Goal: Obtain resource: Download file/media

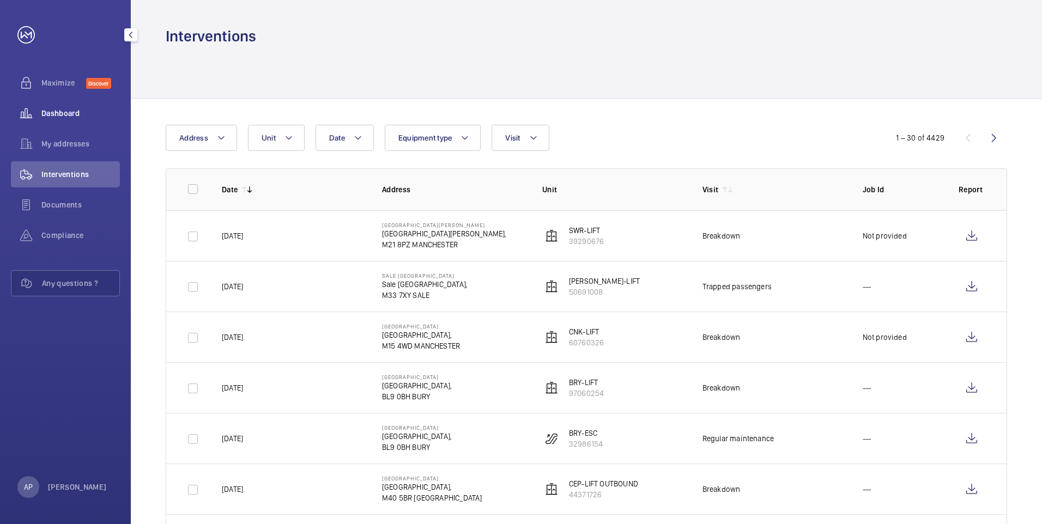
click at [57, 112] on span "Dashboard" at bounding box center [80, 113] width 78 height 11
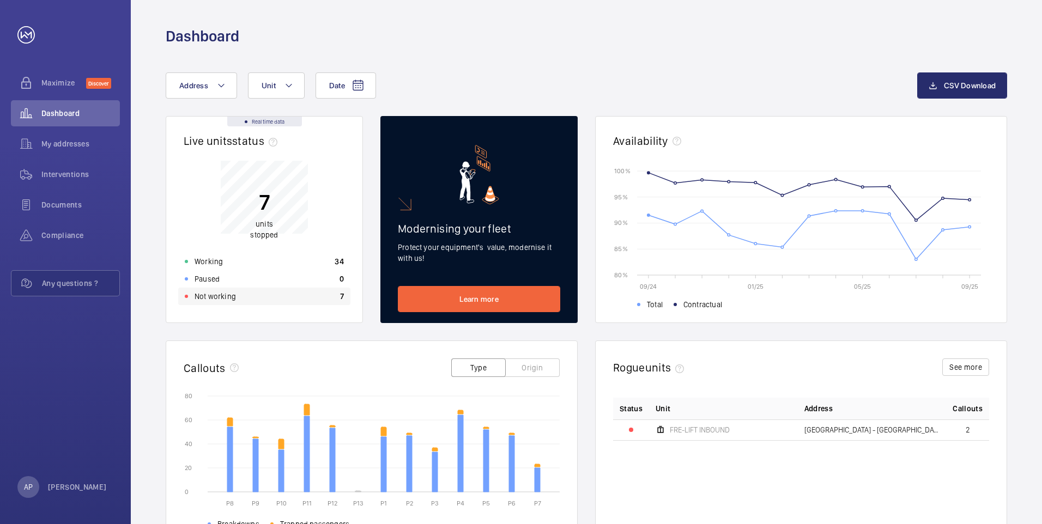
click at [204, 293] on p "Not working" at bounding box center [215, 296] width 41 height 11
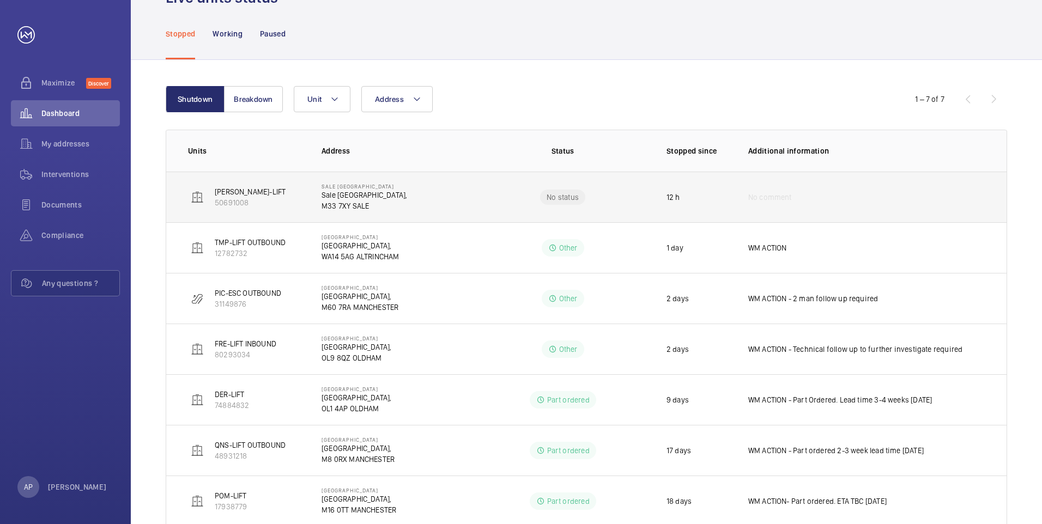
scroll to position [89, 0]
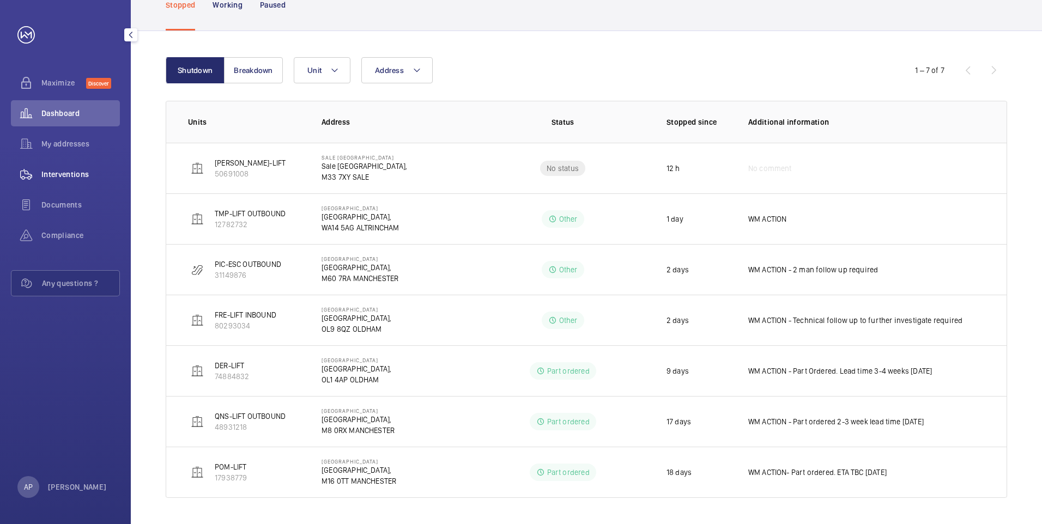
click at [48, 174] on span "Interventions" at bounding box center [80, 174] width 78 height 11
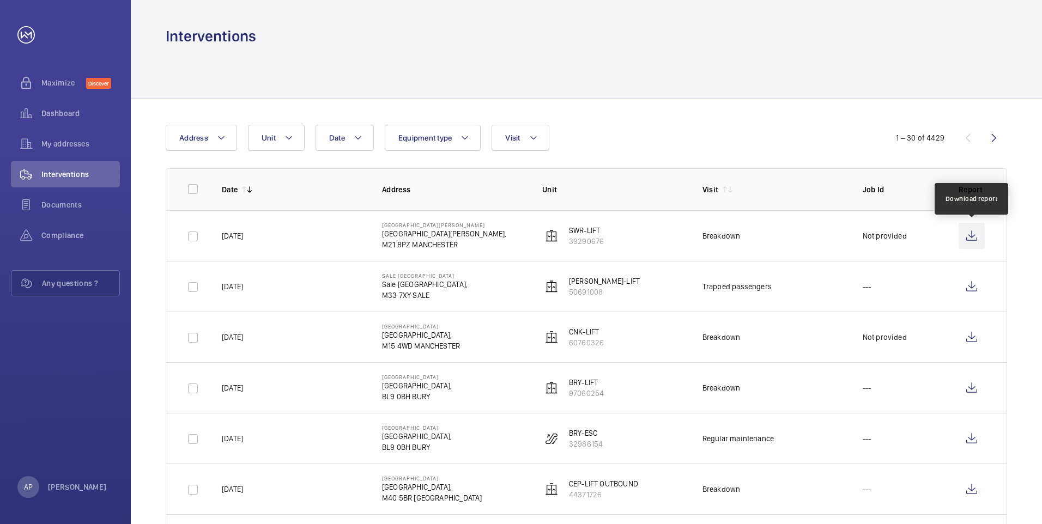
click at [966, 229] on wm-front-icon-button at bounding box center [972, 236] width 26 height 26
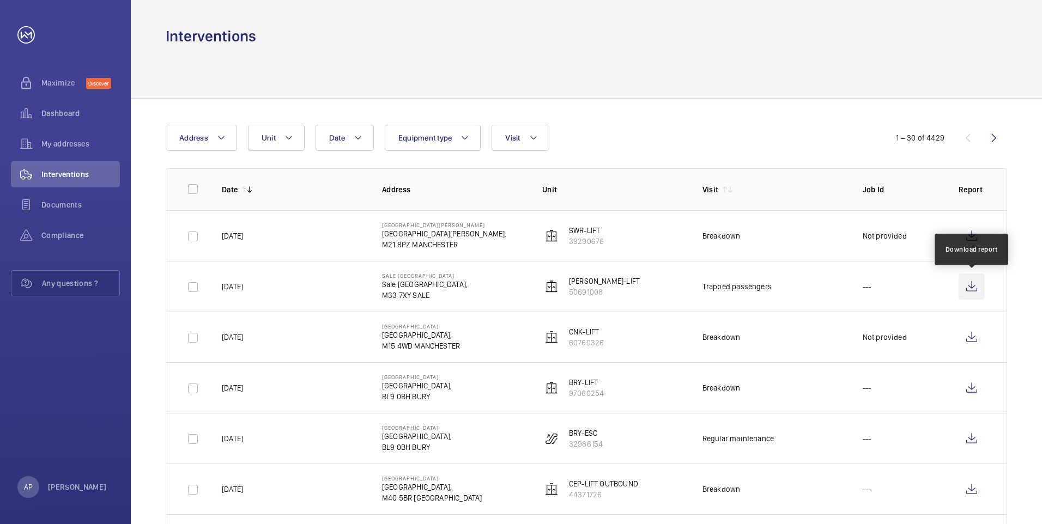
click at [972, 287] on wm-front-icon-button at bounding box center [972, 287] width 26 height 26
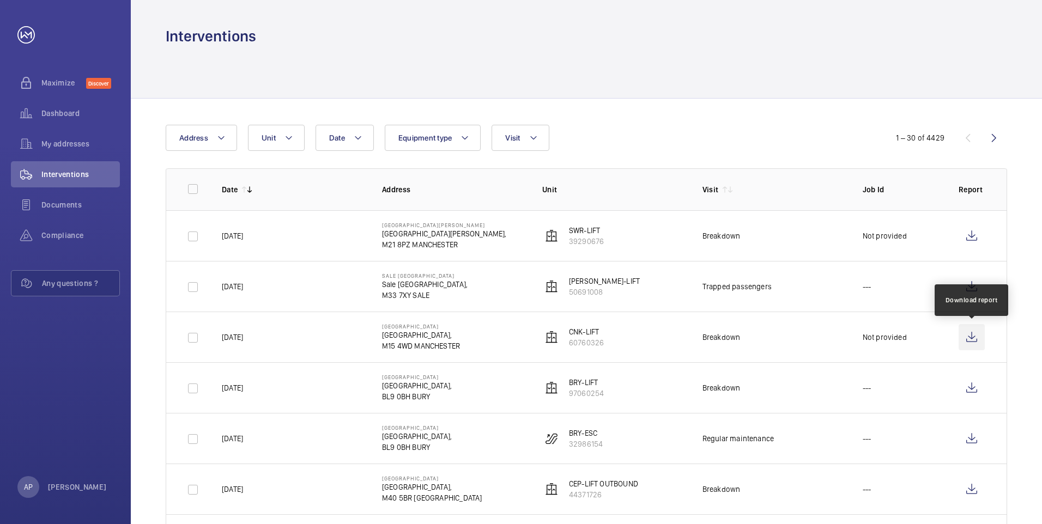
click at [977, 335] on wm-front-icon-button at bounding box center [972, 337] width 26 height 26
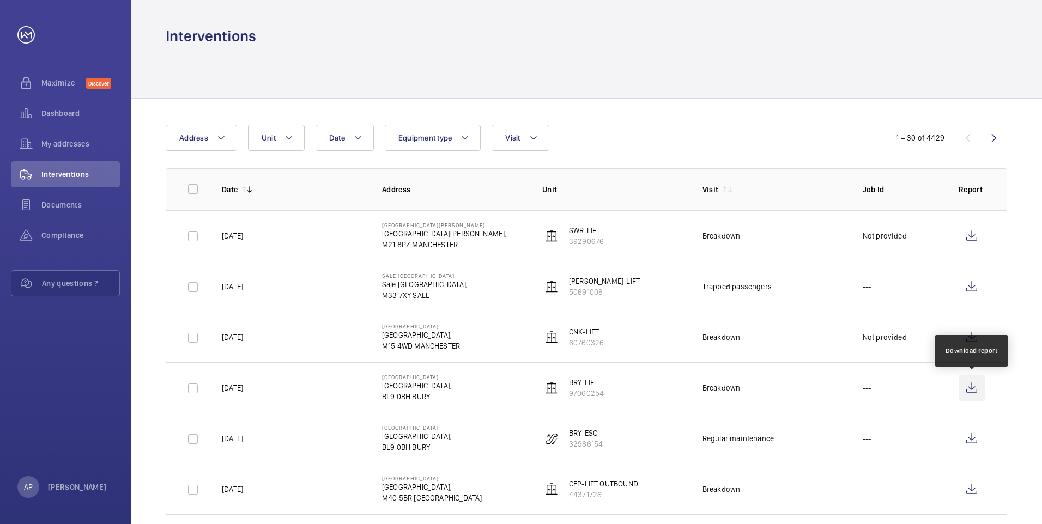
click at [969, 389] on wm-front-icon-button at bounding box center [972, 388] width 26 height 26
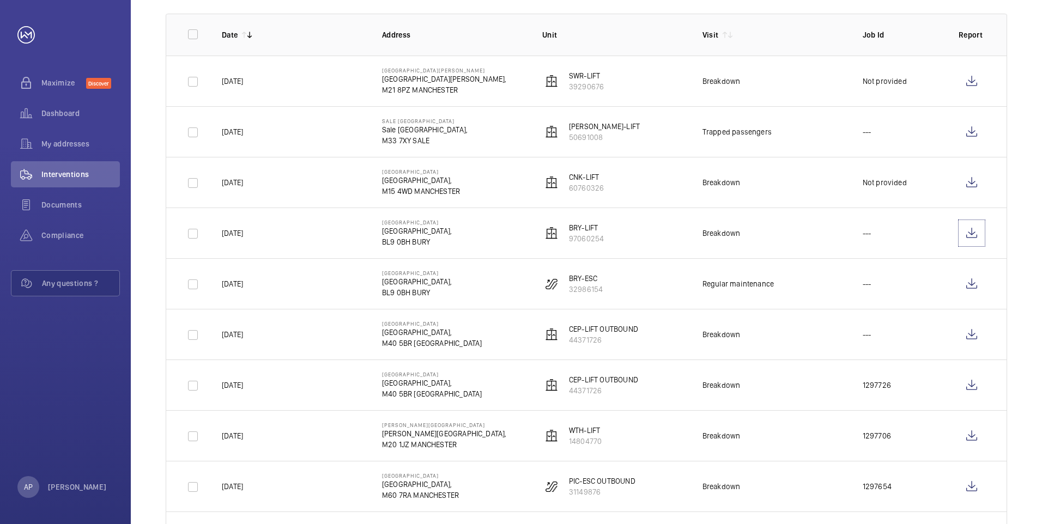
scroll to position [164, 0]
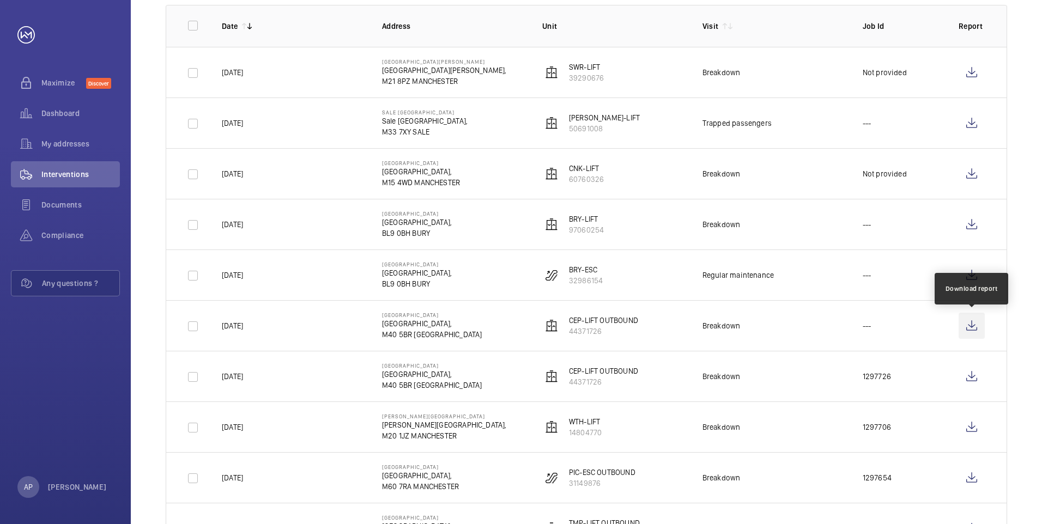
click at [971, 324] on wm-front-icon-button at bounding box center [972, 326] width 26 height 26
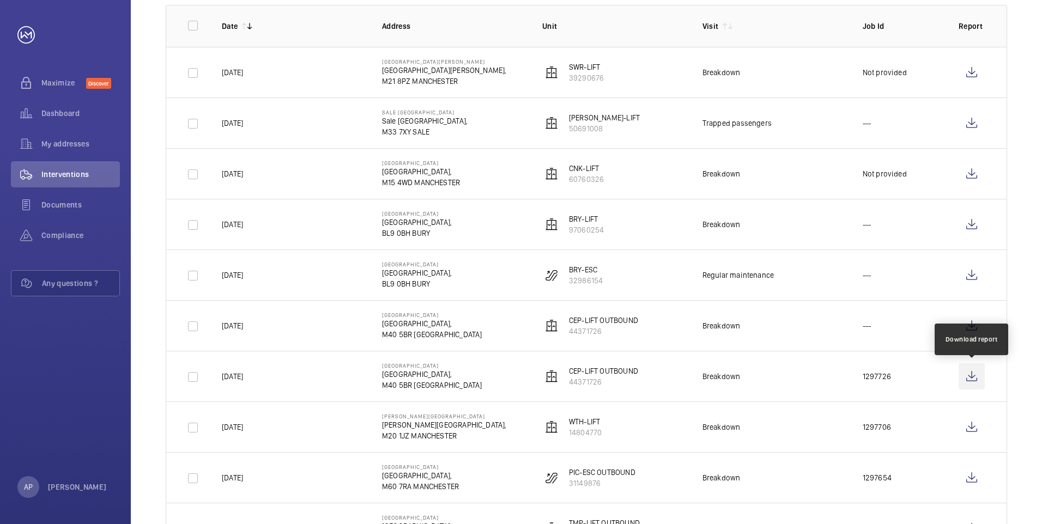
click at [972, 374] on wm-front-icon-button at bounding box center [972, 377] width 26 height 26
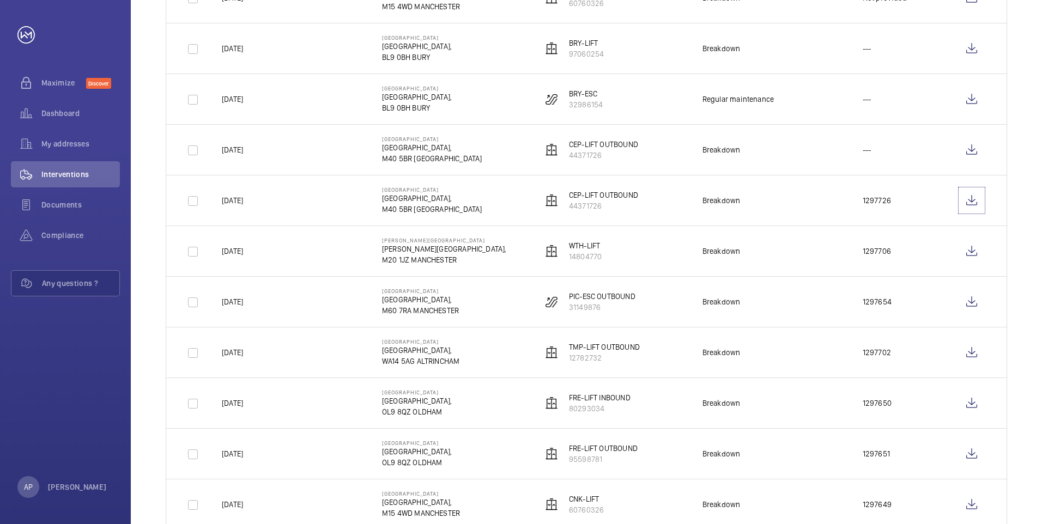
scroll to position [345, 0]
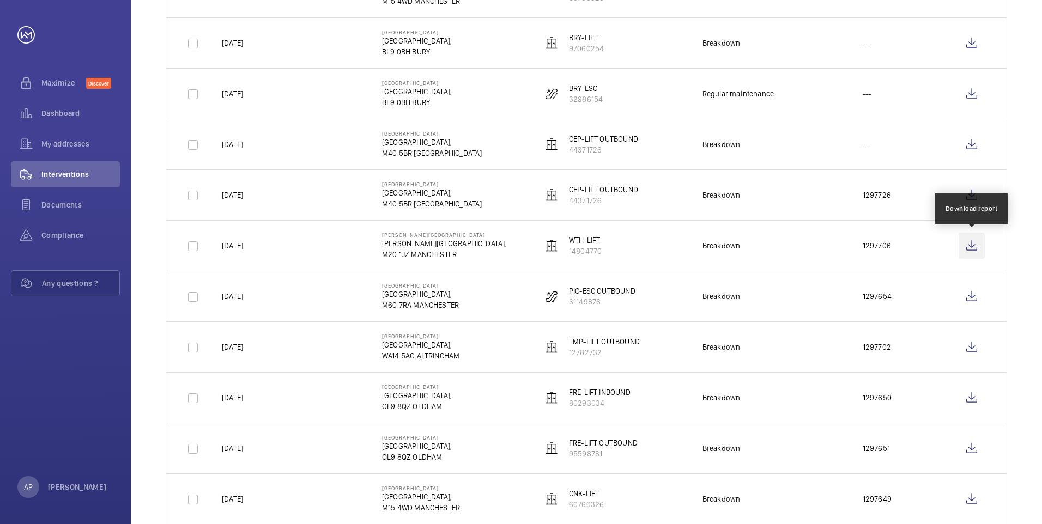
click at [974, 244] on wm-front-icon-button at bounding box center [972, 246] width 26 height 26
click at [55, 114] on span "Dashboard" at bounding box center [80, 113] width 78 height 11
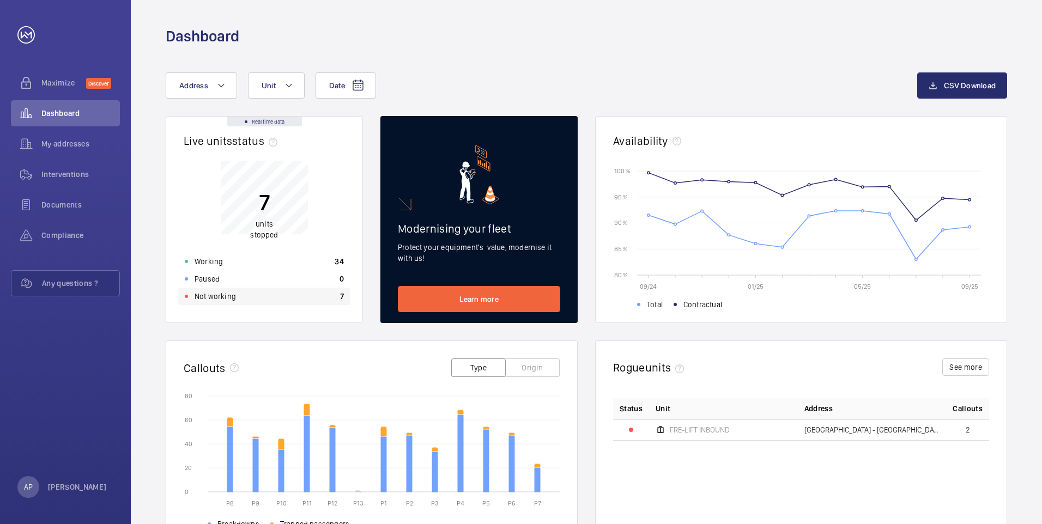
click at [212, 297] on p "Not working" at bounding box center [215, 296] width 41 height 11
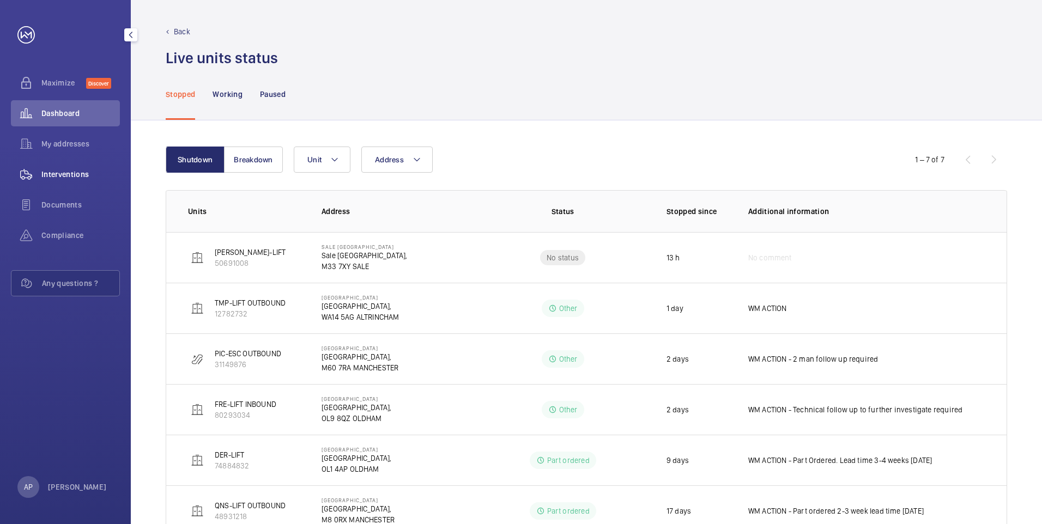
click at [59, 173] on span "Interventions" at bounding box center [80, 174] width 78 height 11
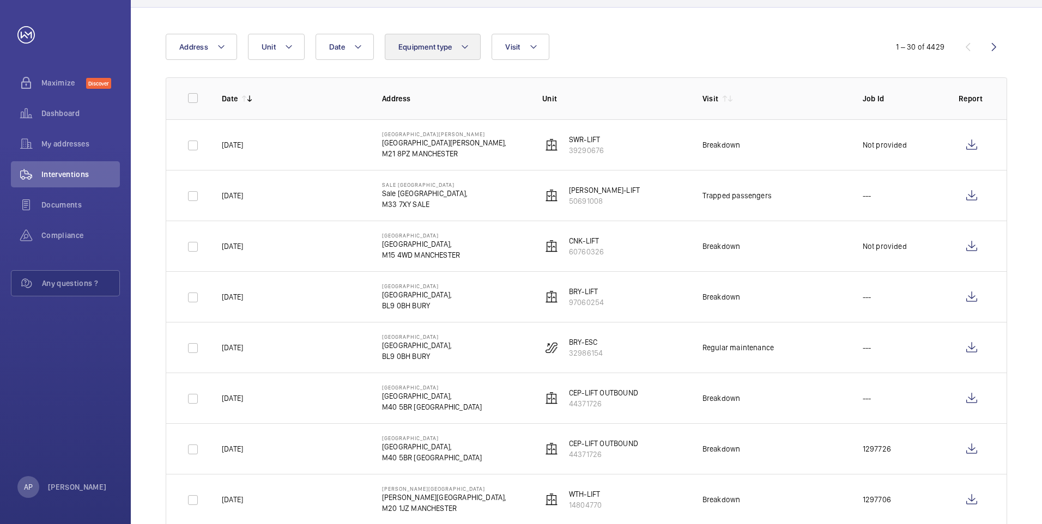
scroll to position [87, 0]
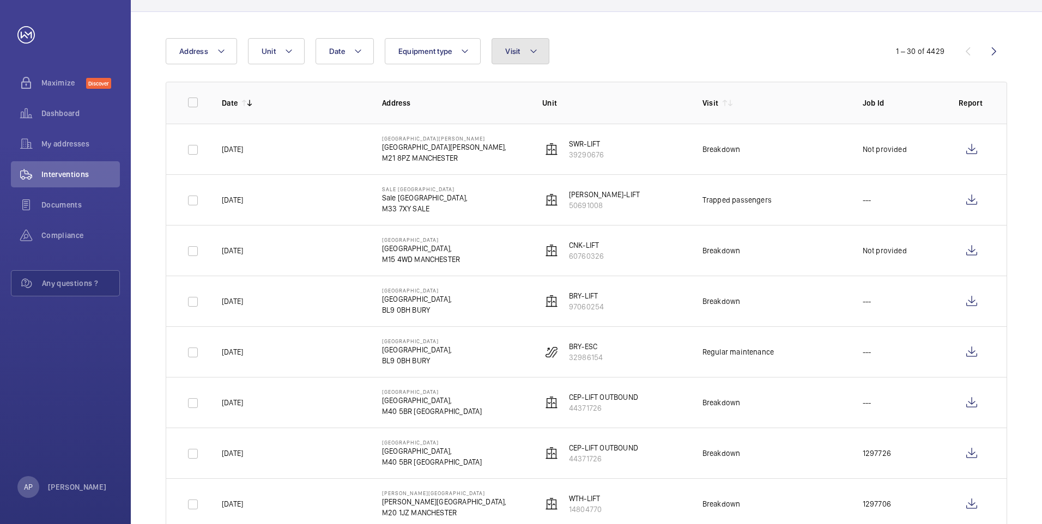
click at [534, 51] on mat-icon at bounding box center [533, 51] width 9 height 13
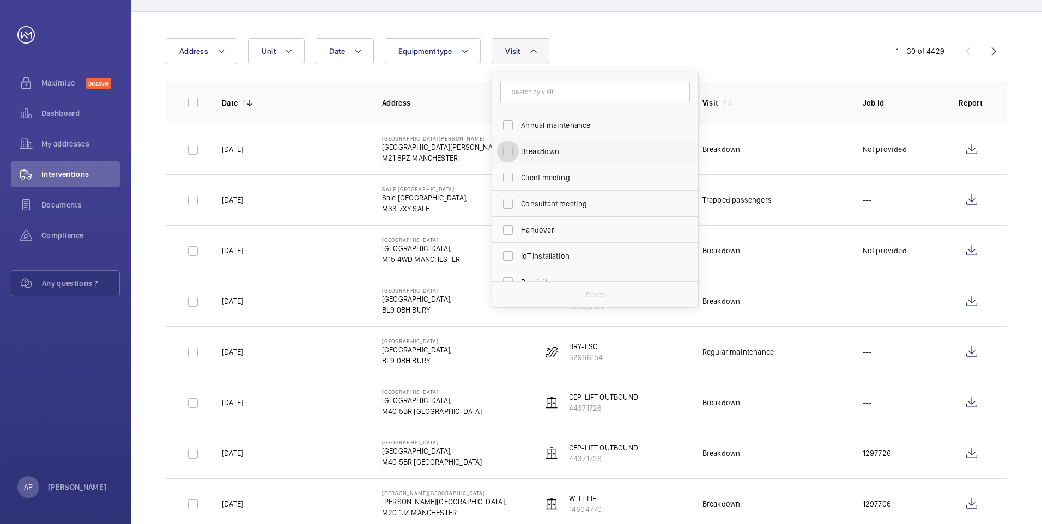
click at [506, 148] on input "Breakdown" at bounding box center [508, 152] width 22 height 22
checkbox input "true"
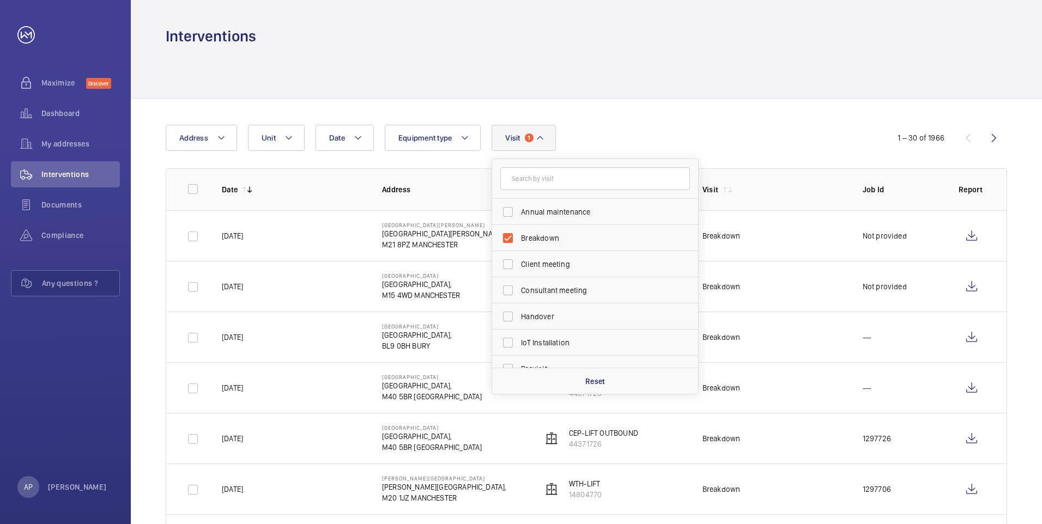
click at [594, 62] on div at bounding box center [587, 72] width 842 height 52
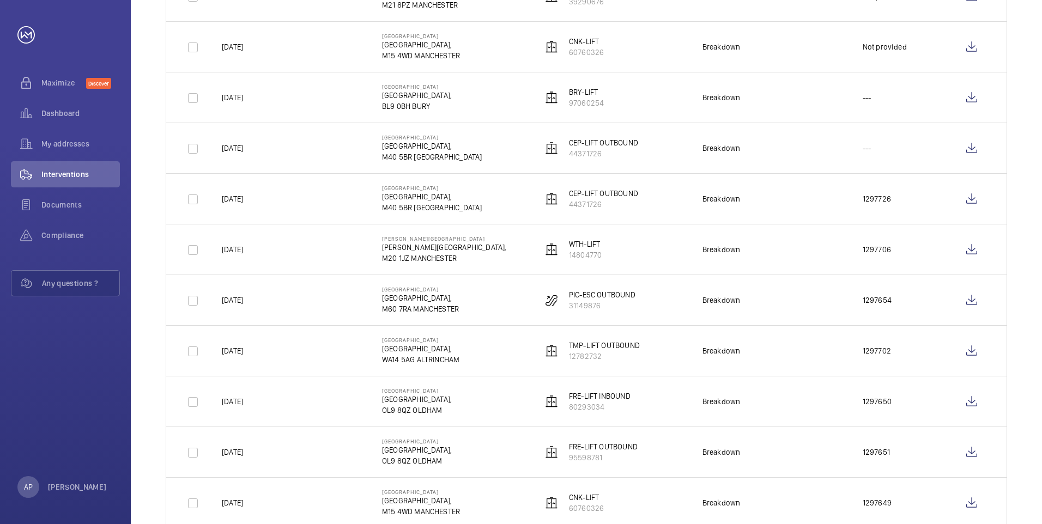
scroll to position [236, 0]
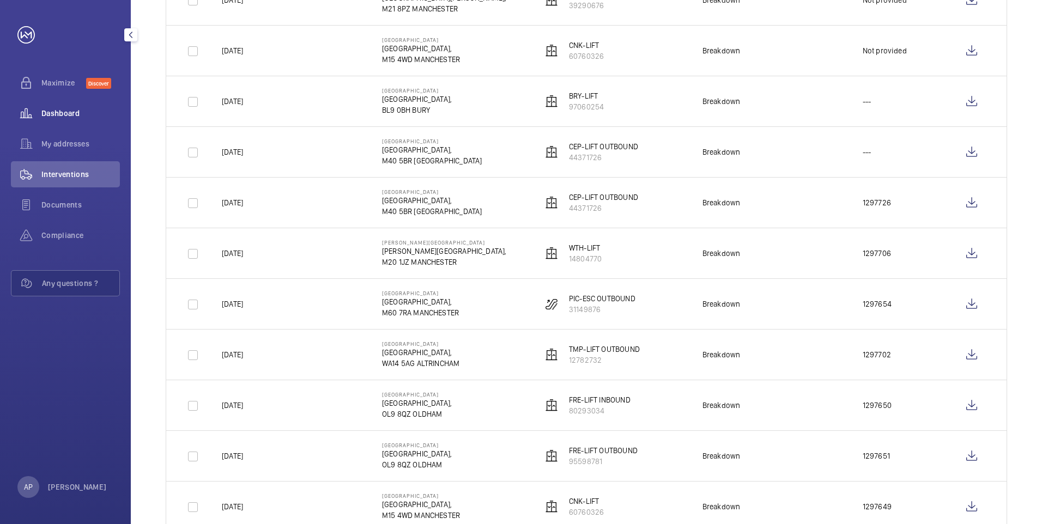
click at [68, 112] on span "Dashboard" at bounding box center [80, 113] width 78 height 11
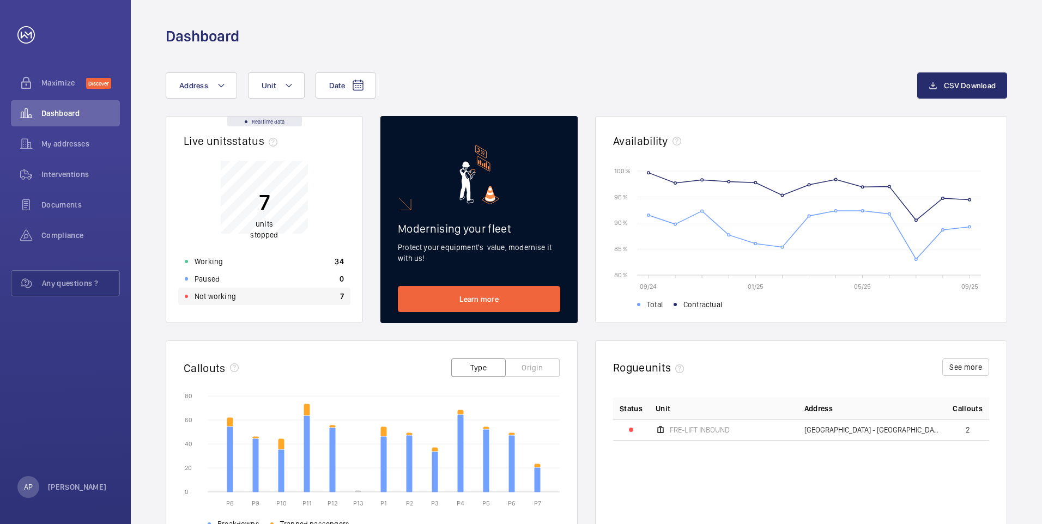
click at [219, 295] on p "Not working" at bounding box center [215, 296] width 41 height 11
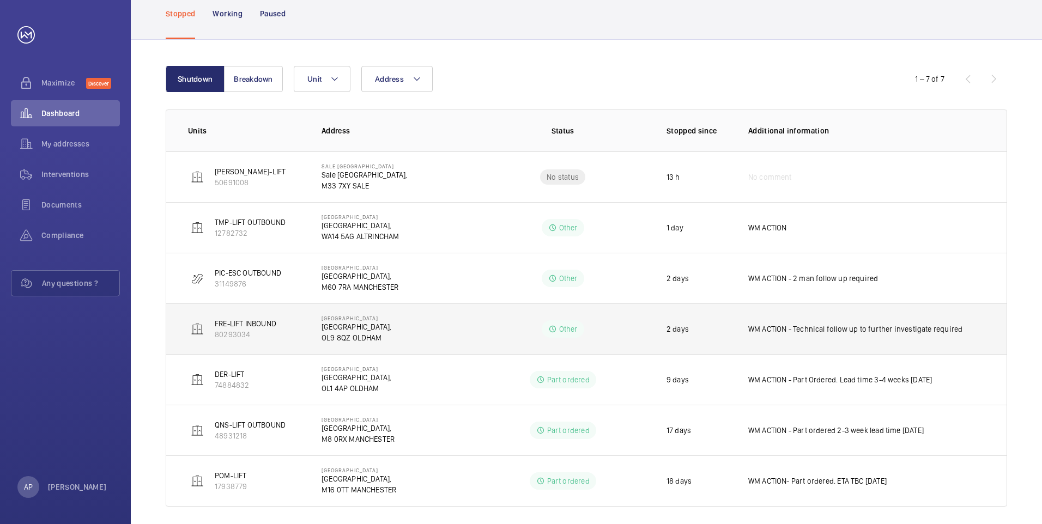
scroll to position [89, 0]
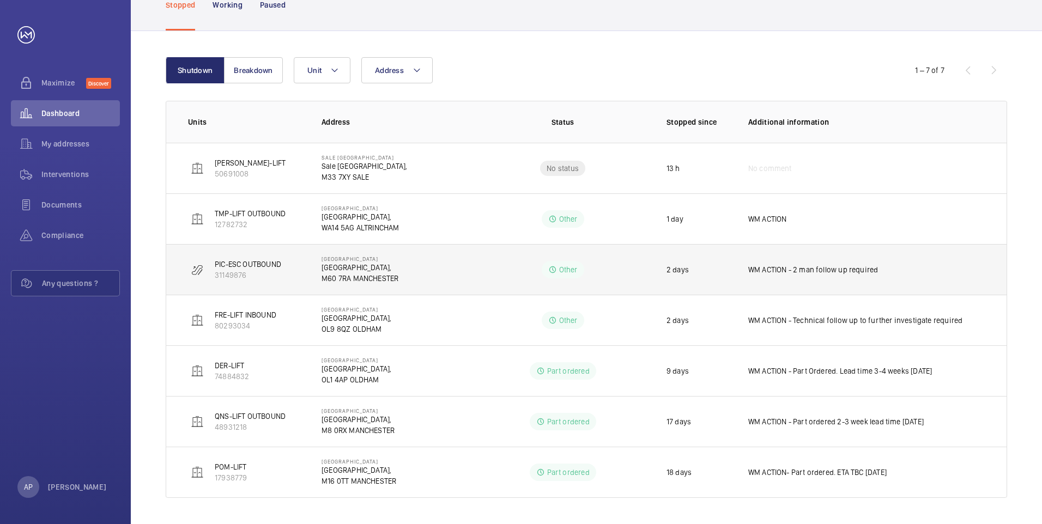
click at [563, 270] on p "Other" at bounding box center [568, 269] width 19 height 11
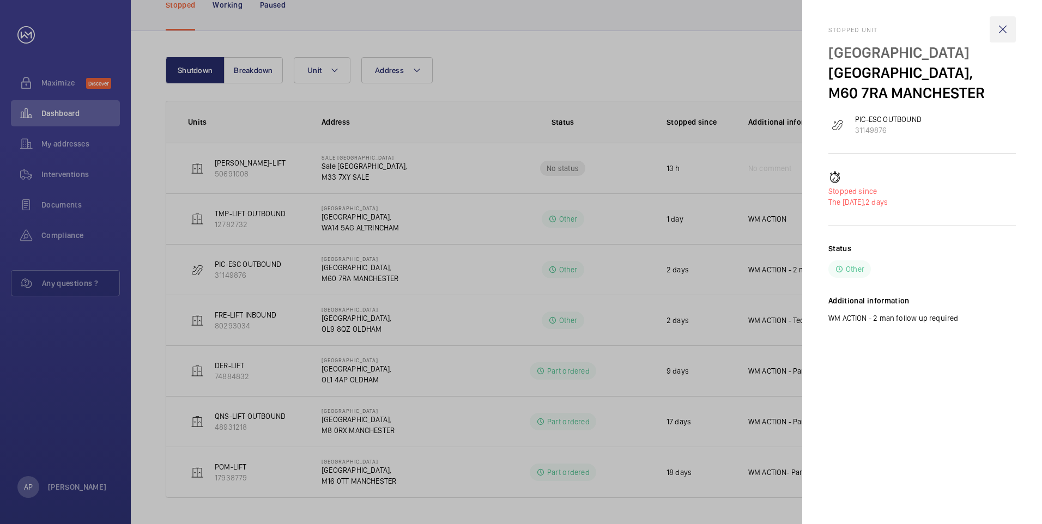
click at [1002, 27] on wm-front-icon-button at bounding box center [1003, 29] width 26 height 26
